Goal: Check status: Check status

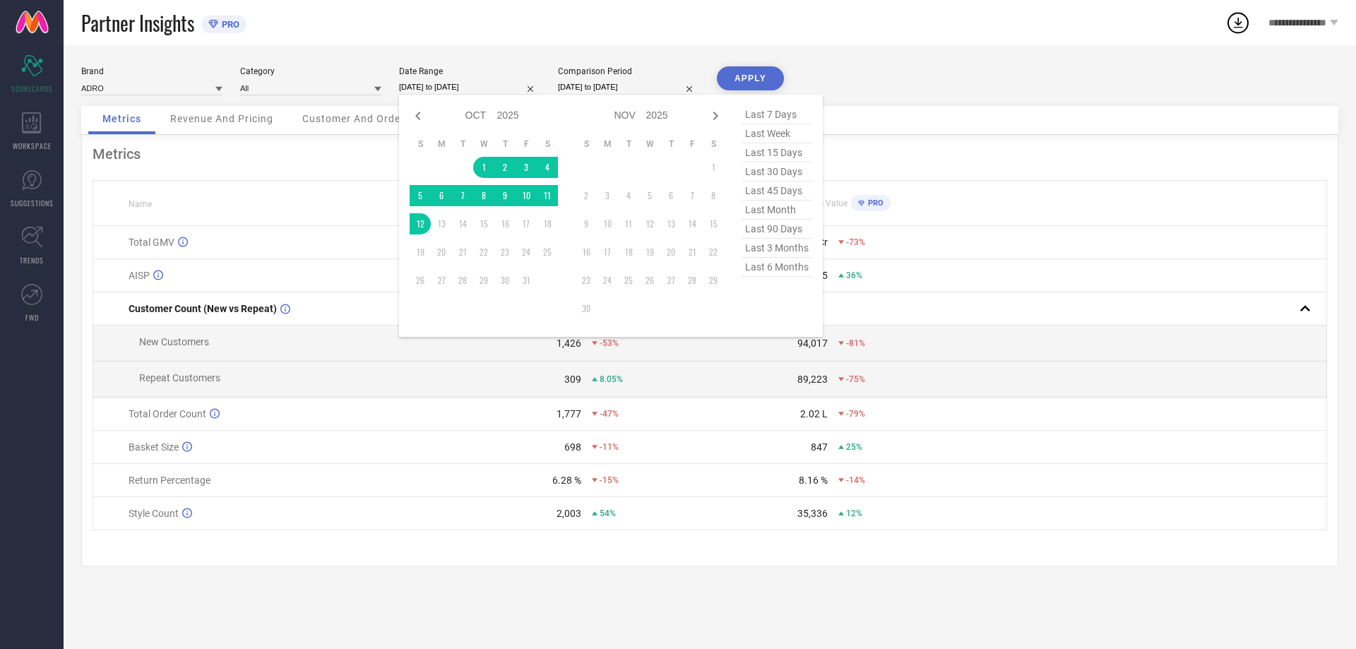
select select "9"
select select "2025"
select select "10"
select select "2025"
click at [485, 165] on td "1" at bounding box center [483, 167] width 21 height 21
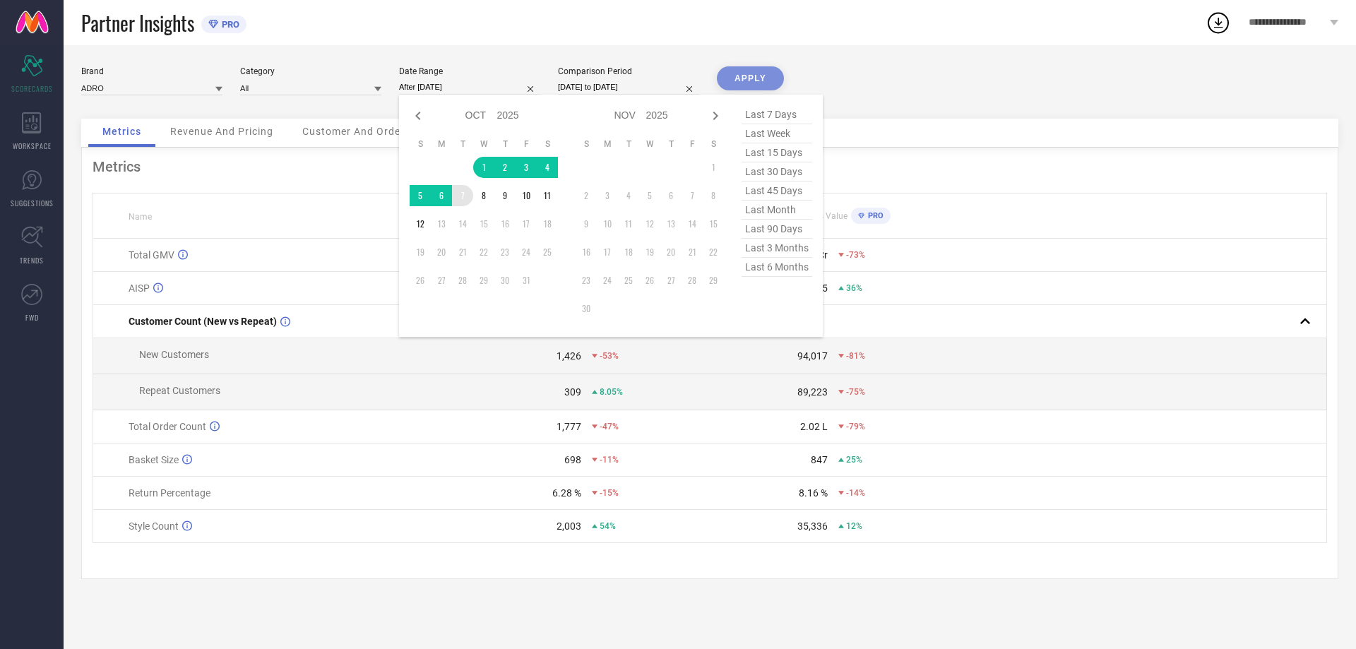
type input "[DATE] to [DATE]"
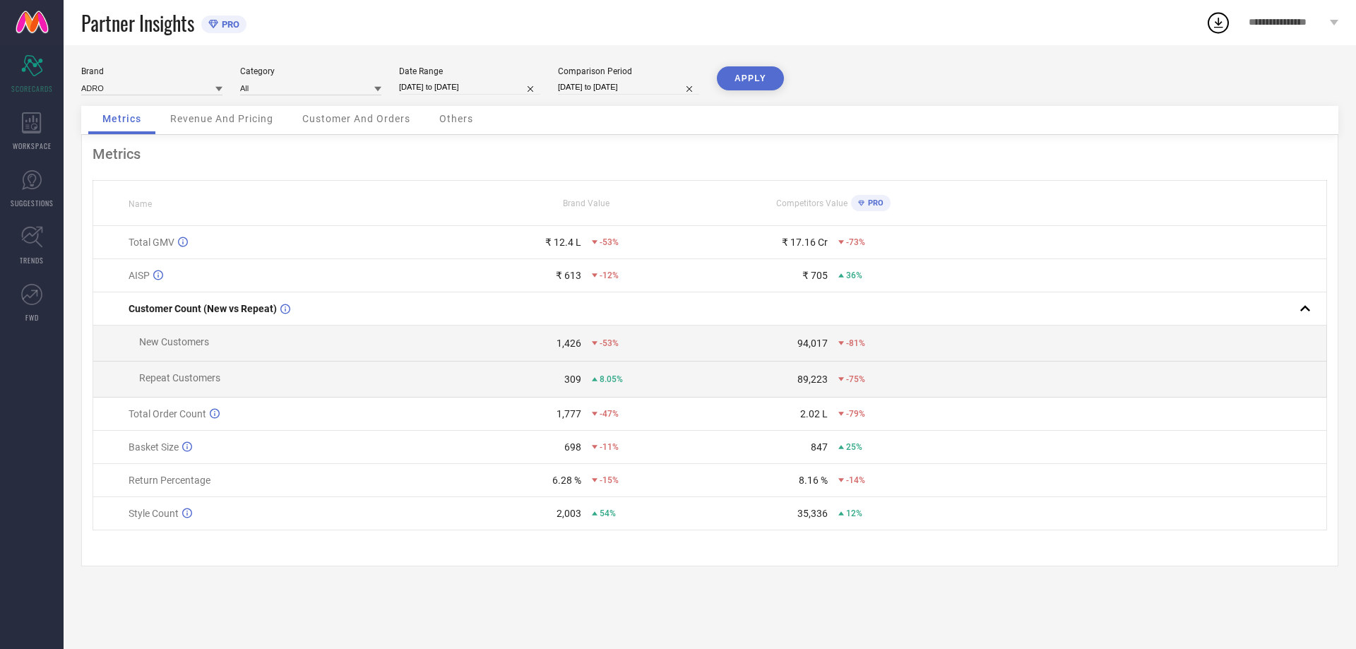
click at [749, 76] on button "APPLY" at bounding box center [750, 78] width 67 height 24
click at [482, 83] on input "[DATE] to [DATE]" at bounding box center [469, 87] width 141 height 15
select select "9"
select select "2025"
select select "10"
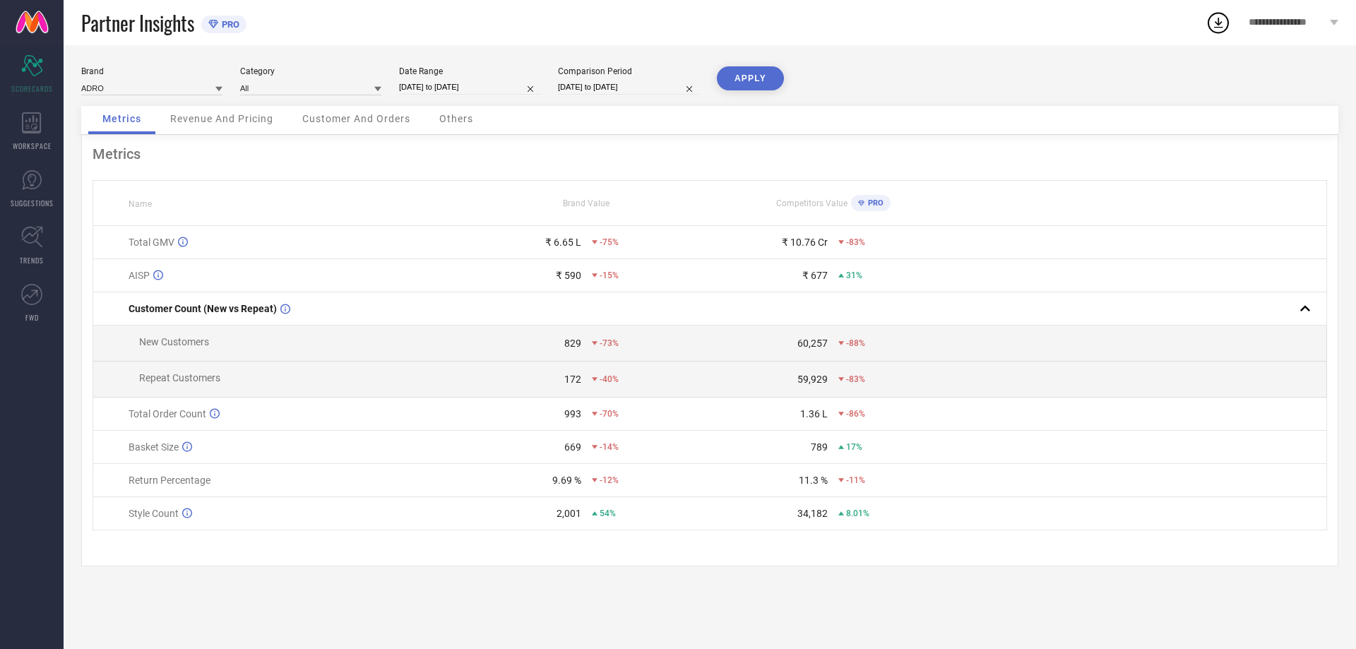
select select "2025"
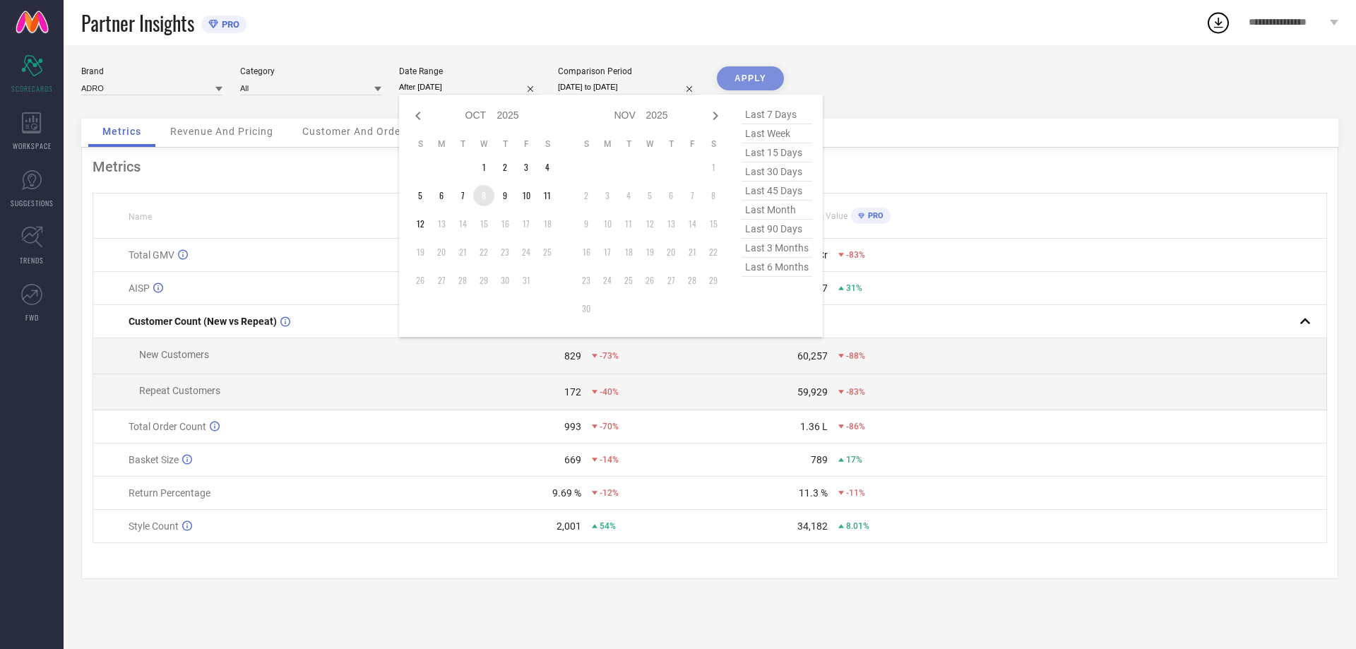
click at [480, 192] on td "8" at bounding box center [483, 195] width 21 height 21
type input "[DATE] to [DATE]"
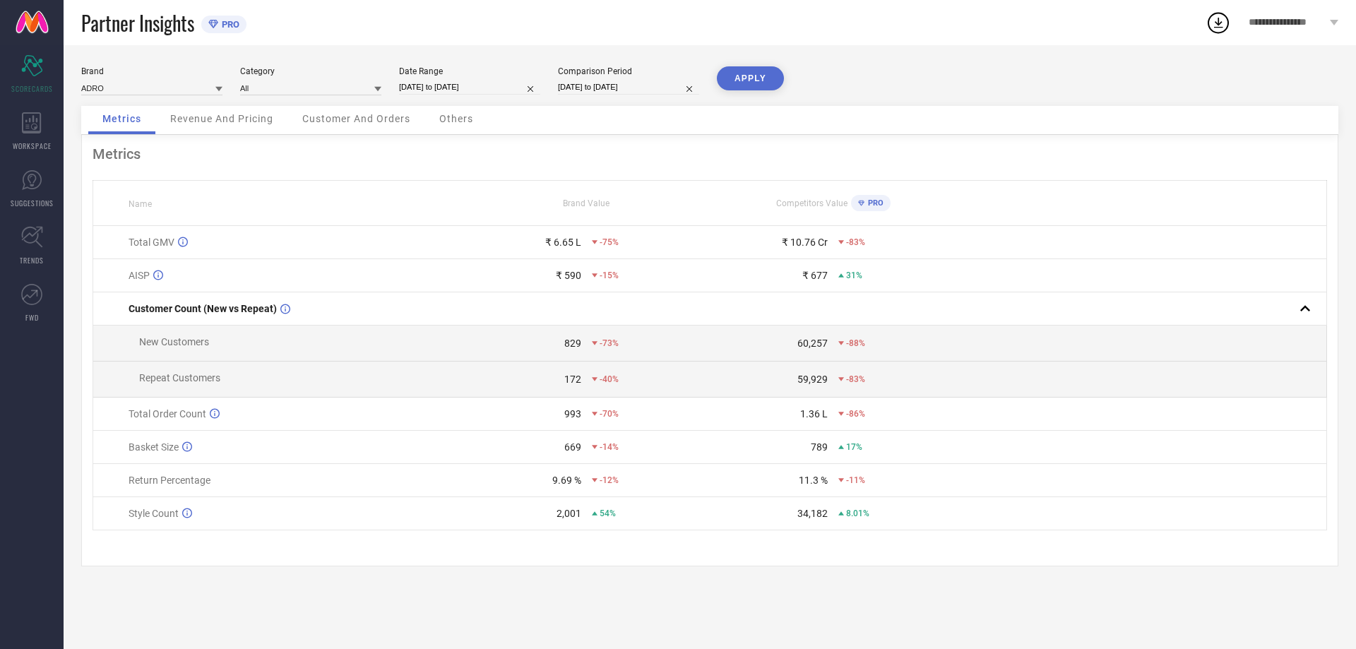
click at [742, 77] on button "APPLY" at bounding box center [750, 78] width 67 height 24
click at [443, 90] on input "[DATE] to [DATE]" at bounding box center [469, 87] width 141 height 15
select select "9"
select select "2025"
select select "10"
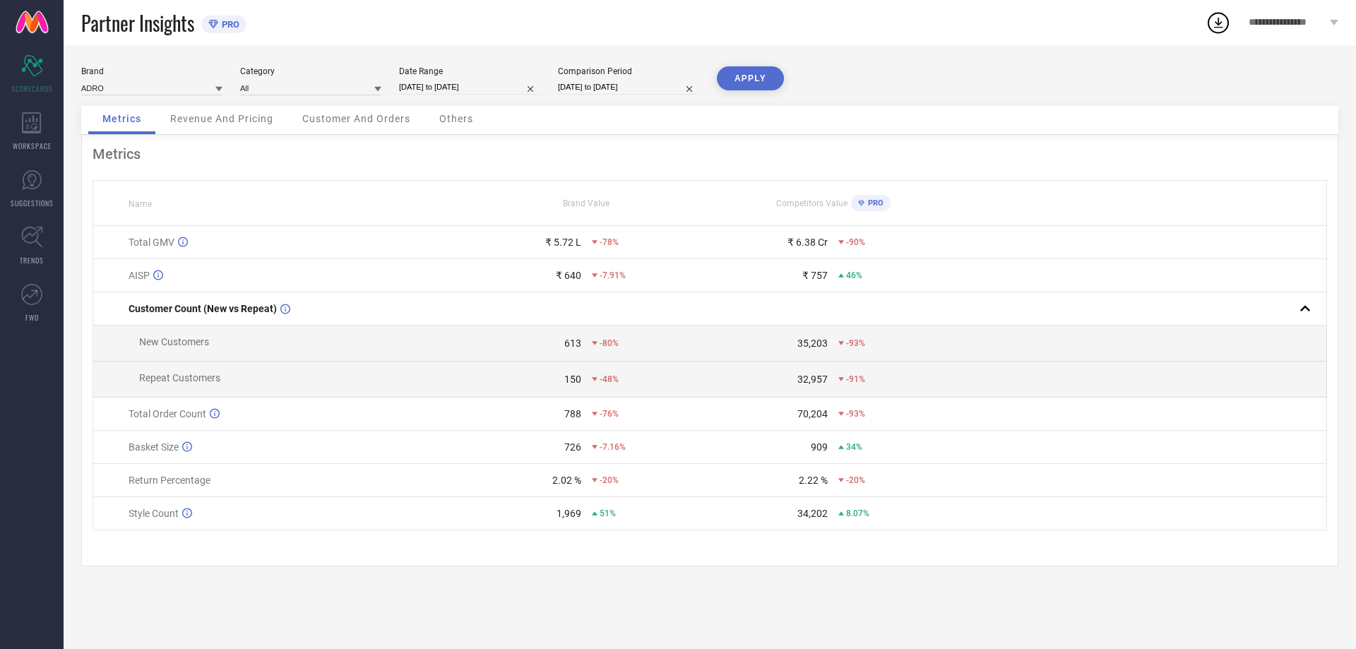
select select "2025"
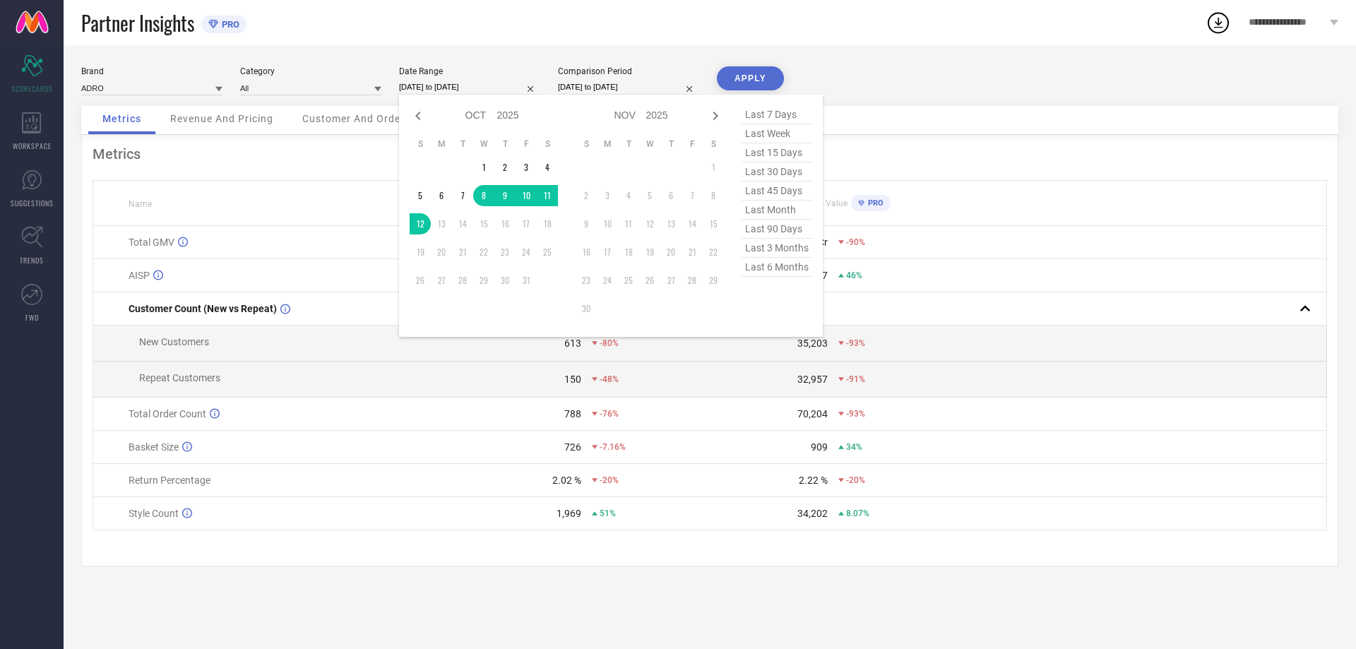
click at [776, 213] on span "last month" at bounding box center [777, 210] width 71 height 19
type input "[DATE] to [DATE]"
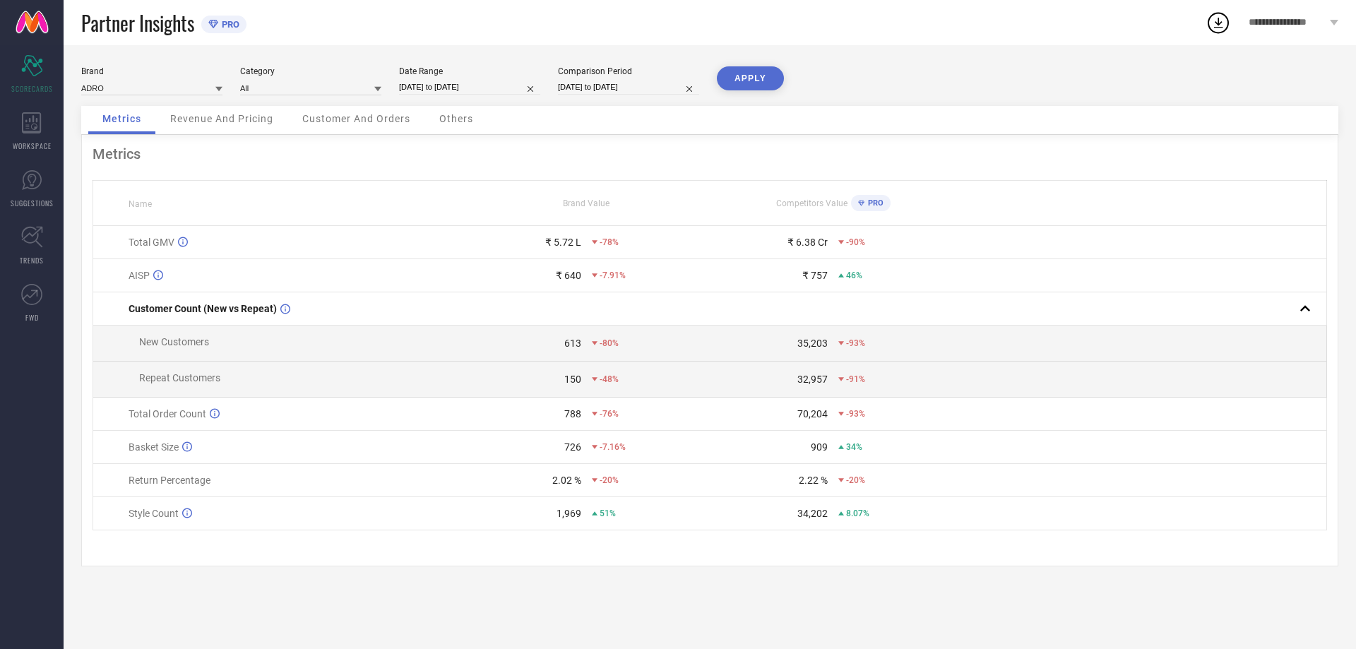
click at [747, 77] on button "APPLY" at bounding box center [750, 78] width 67 height 24
